Goal: Task Accomplishment & Management: Use online tool/utility

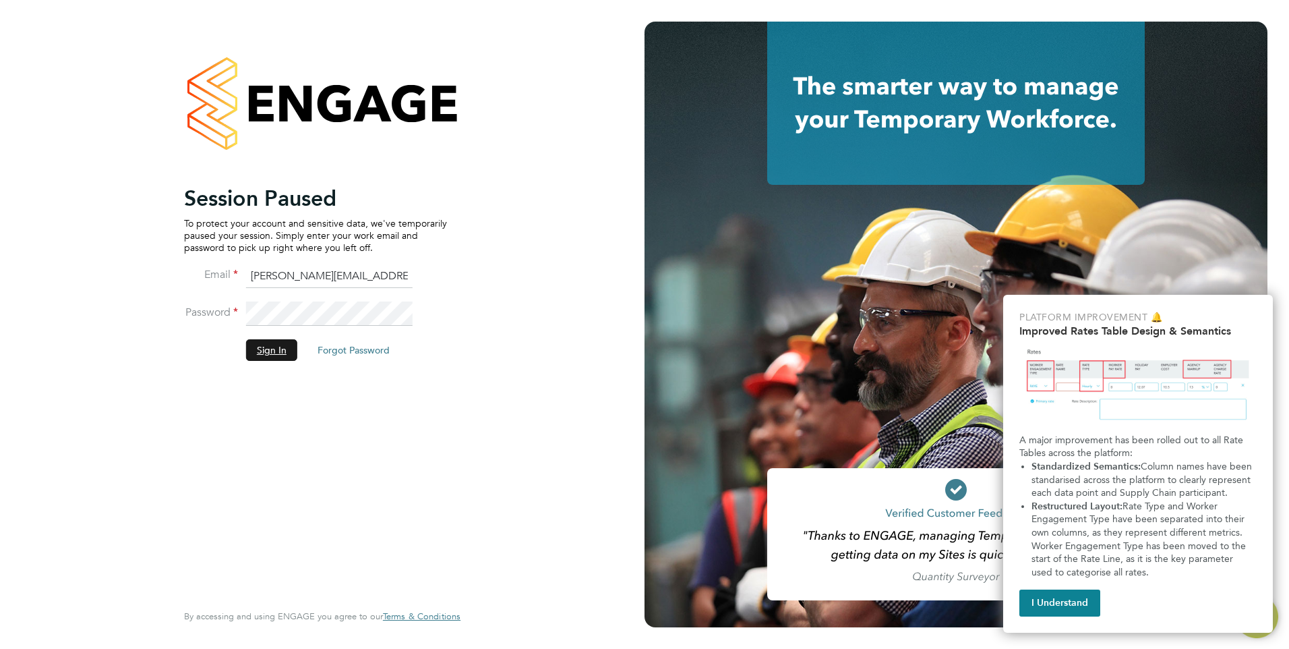
click at [260, 350] on button "Sign In" at bounding box center [271, 350] width 51 height 22
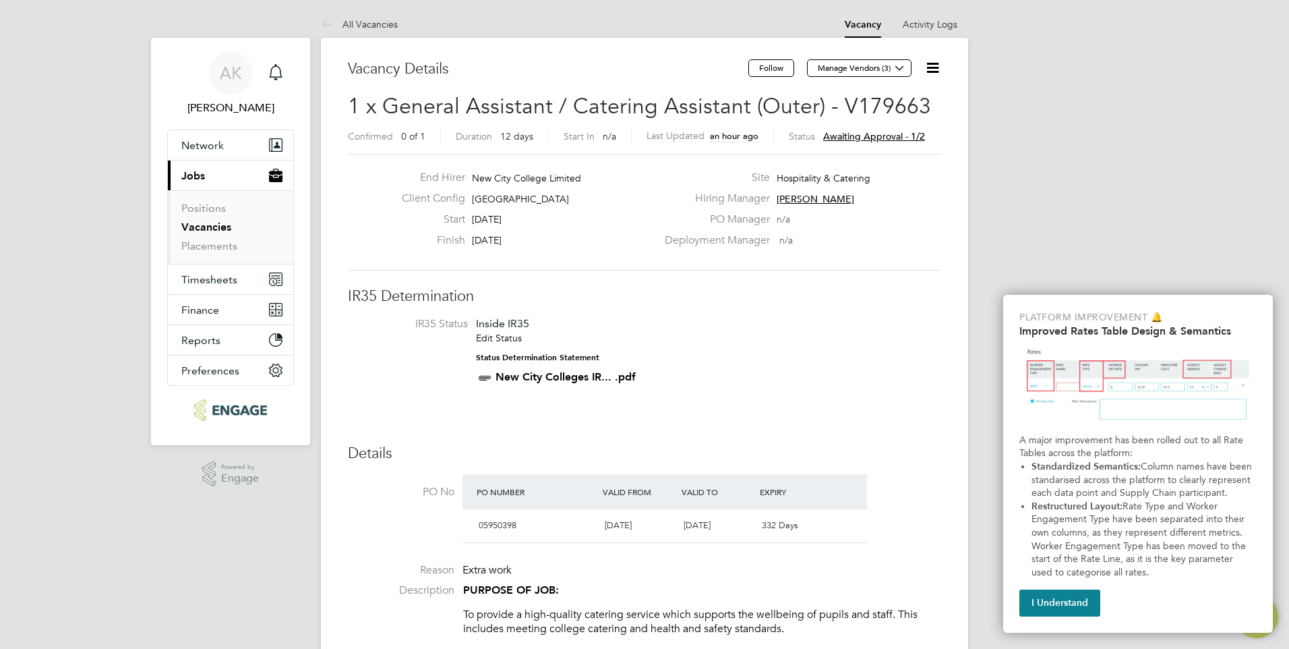
click at [217, 225] on link "Vacancies" at bounding box center [206, 226] width 50 height 13
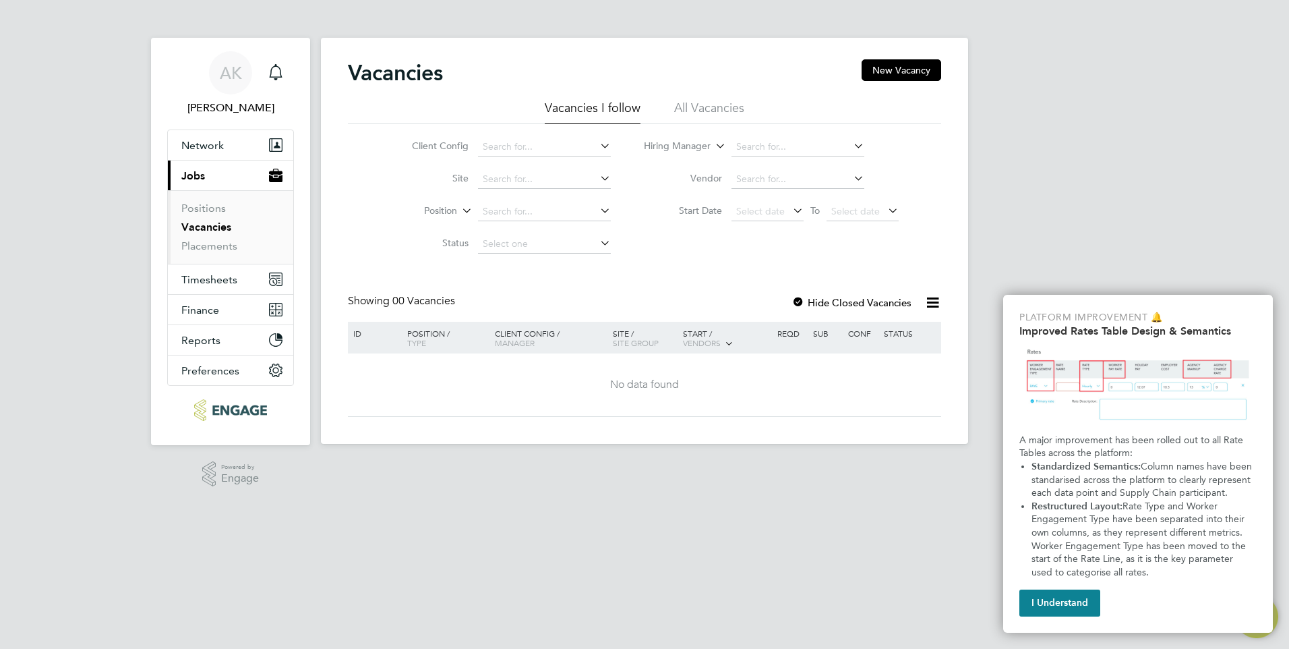
click at [851, 144] on icon at bounding box center [851, 145] width 0 height 19
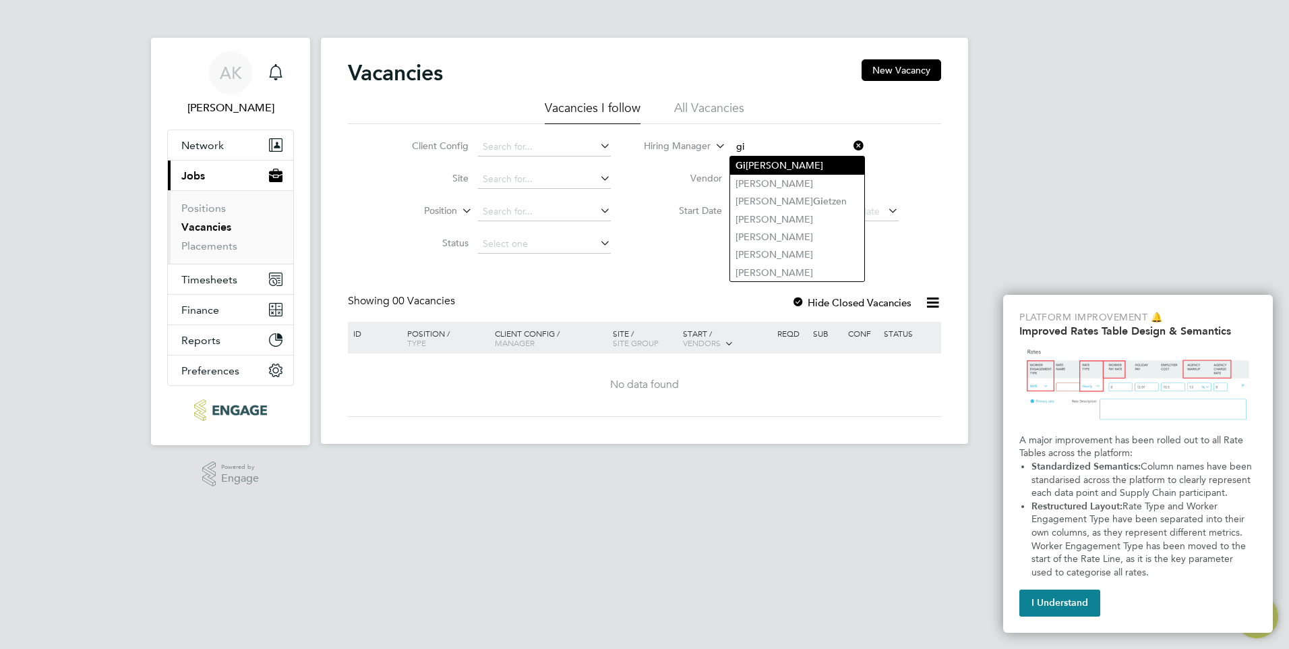
click at [793, 160] on li "Gi [PERSON_NAME]" at bounding box center [797, 165] width 134 height 18
type input "[PERSON_NAME]"
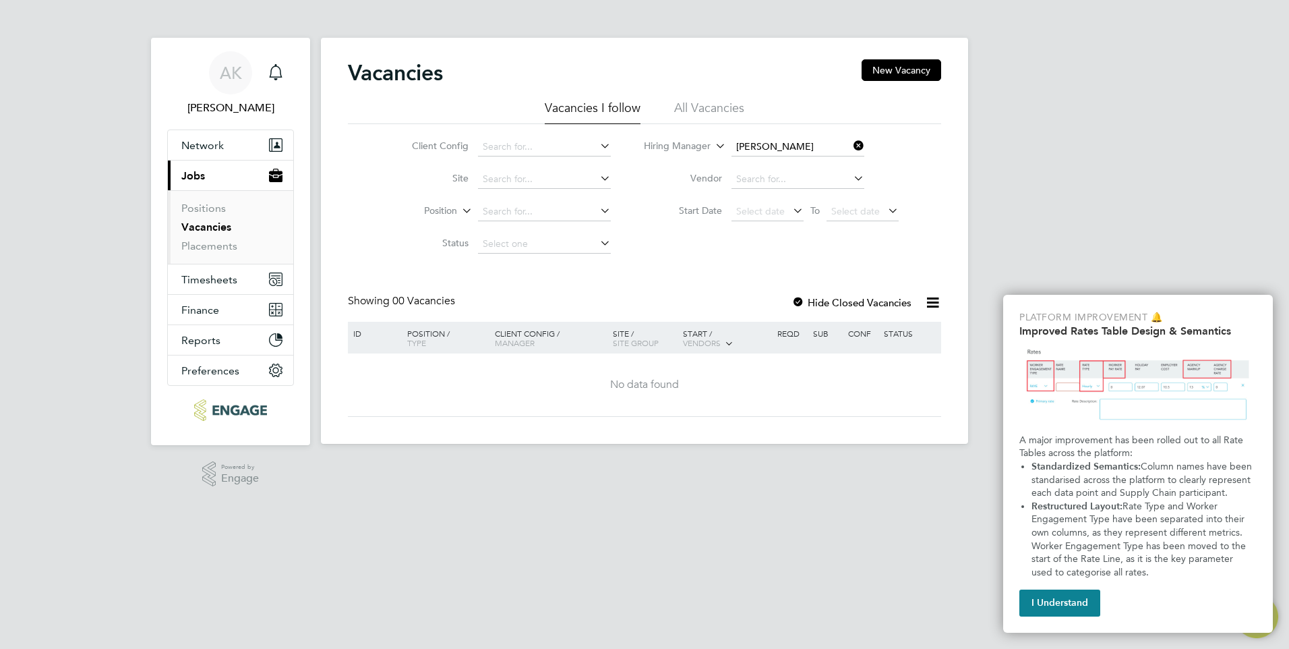
click at [797, 299] on div at bounding box center [797, 303] width 13 height 13
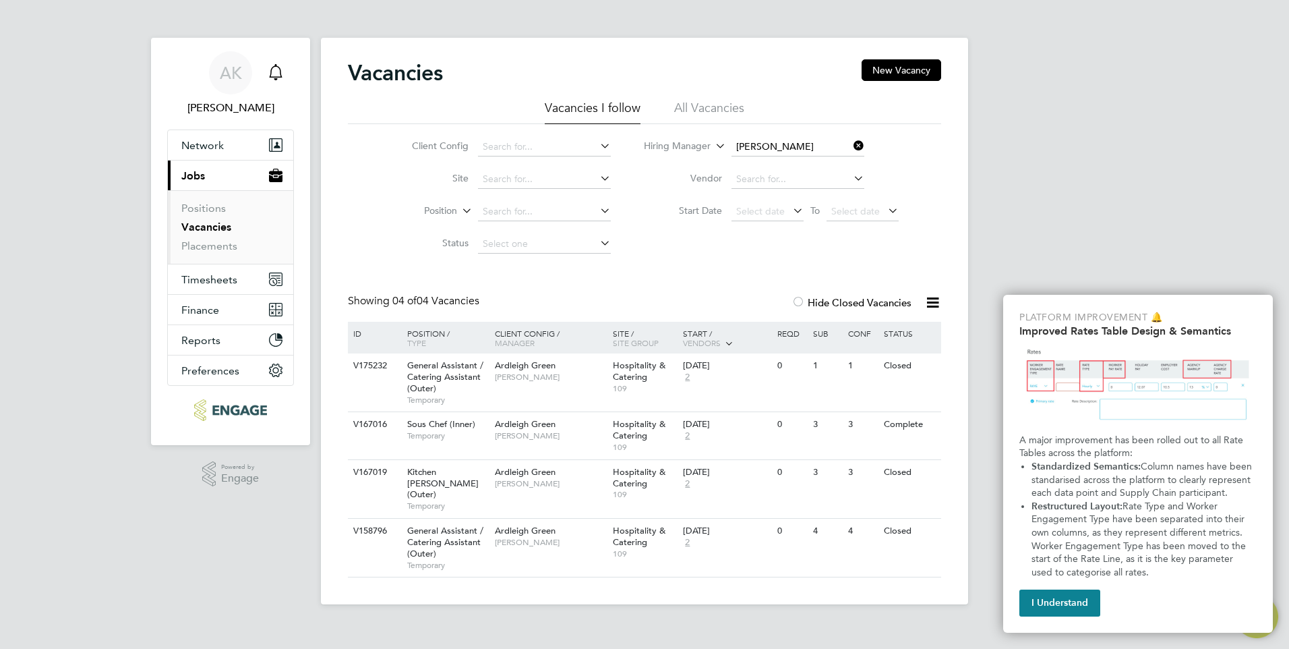
click at [280, 68] on icon "Main navigation" at bounding box center [276, 72] width 16 height 16
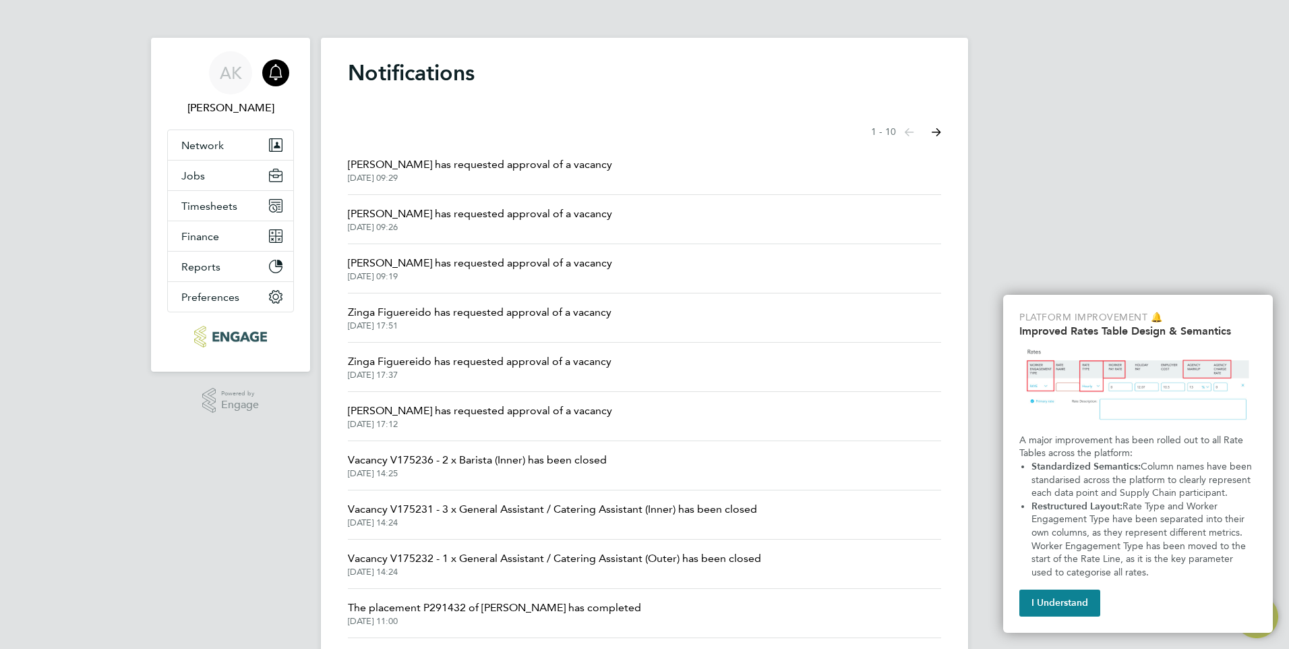
click at [480, 165] on span "[PERSON_NAME] has requested approval of a vacancy" at bounding box center [480, 164] width 264 height 16
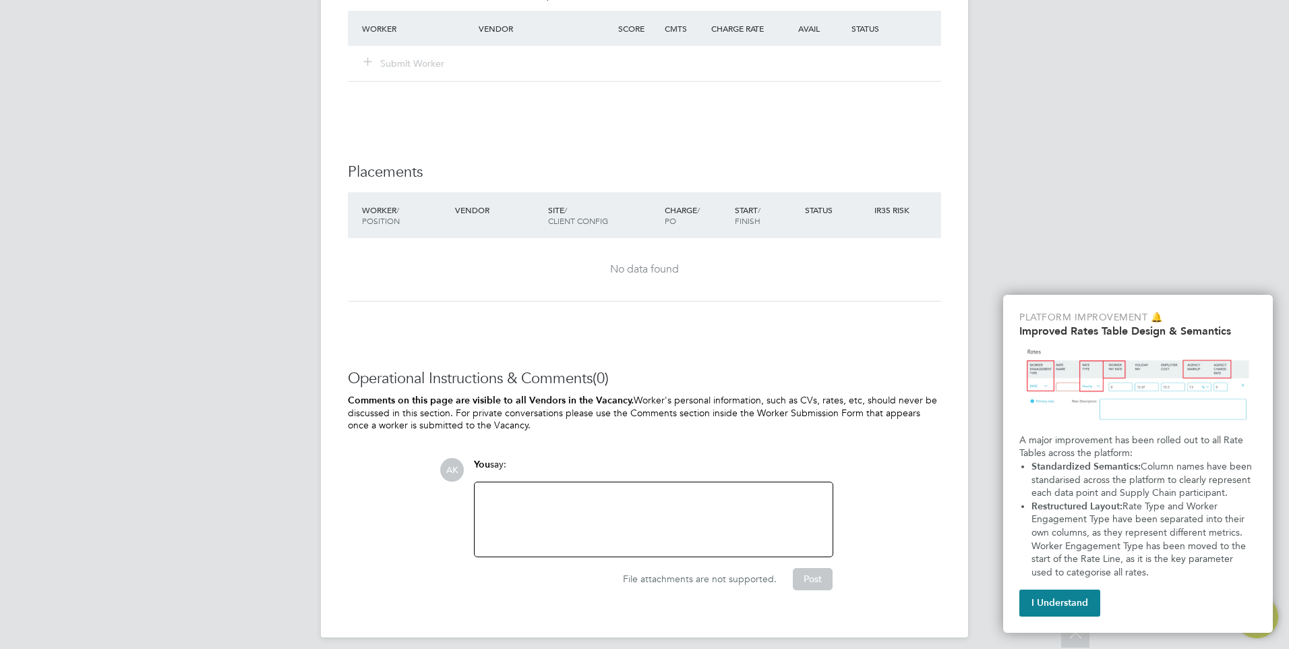
scroll to position [2854, 0]
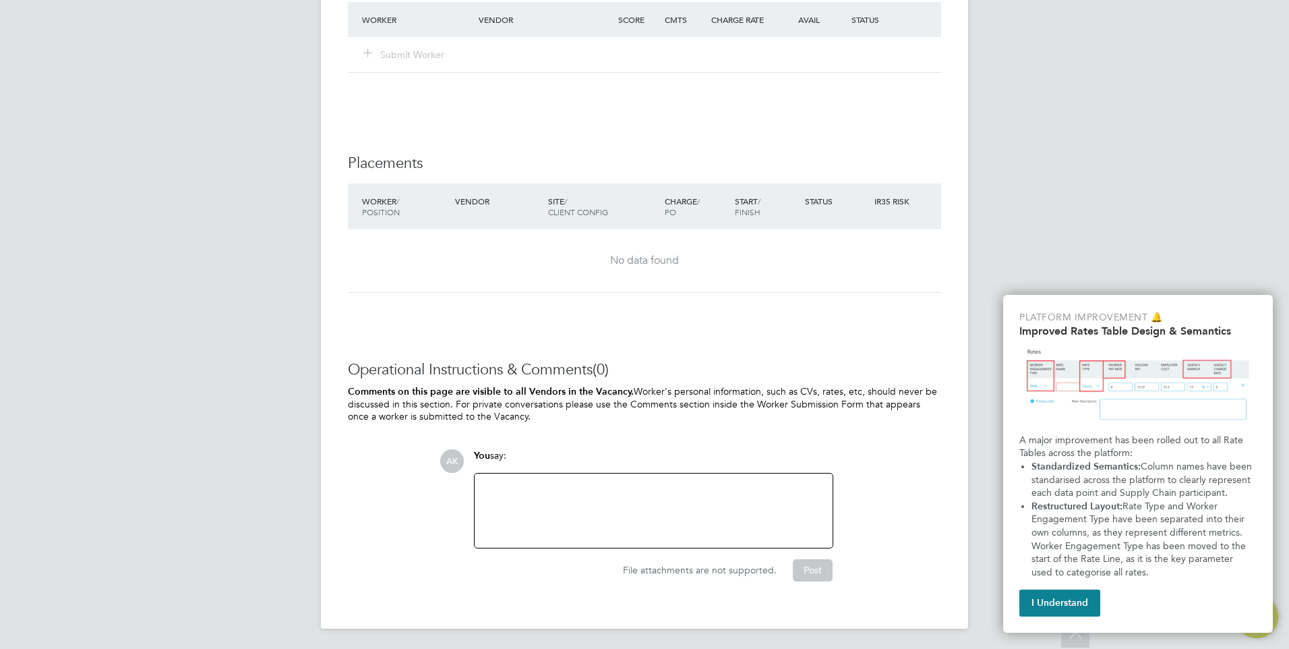
click at [550, 492] on div at bounding box center [654, 510] width 342 height 58
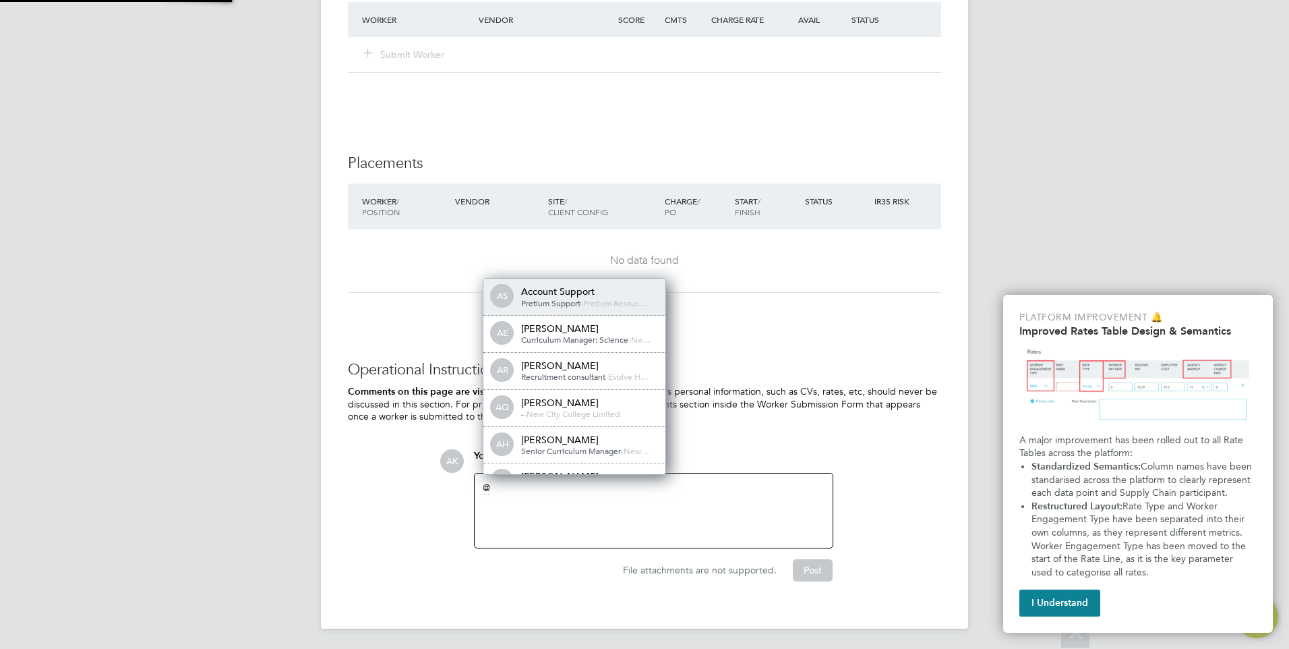
scroll to position [7, 7]
